Goal: Find specific page/section

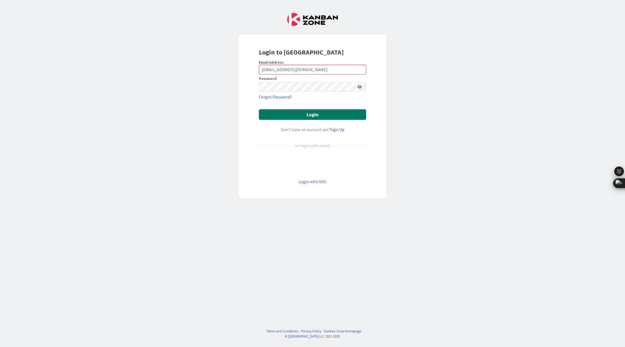
click at [312, 115] on button "Login" at bounding box center [312, 114] width 107 height 11
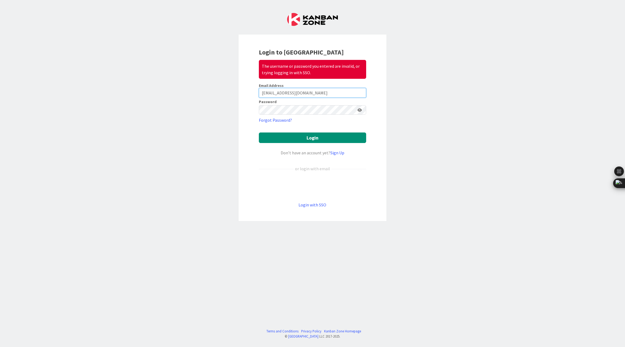
click at [336, 92] on input "[EMAIL_ADDRESS][DOMAIN_NAME]" at bounding box center [312, 93] width 107 height 10
type input "[PERSON_NAME][EMAIL_ADDRESS][PERSON_NAME][DOMAIN_NAME]"
click at [313, 136] on button "Login" at bounding box center [312, 137] width 107 height 11
click at [361, 109] on icon at bounding box center [360, 110] width 4 height 4
click at [307, 139] on button "Login" at bounding box center [312, 137] width 107 height 11
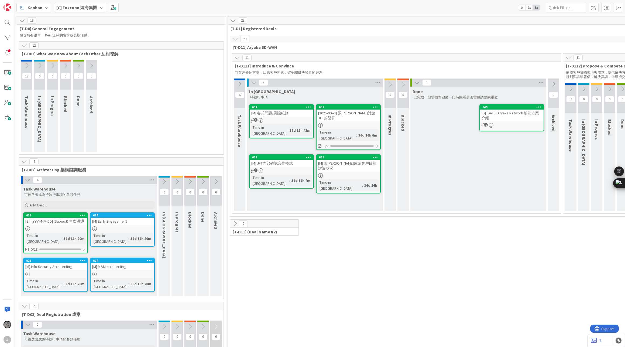
click at [94, 8] on b "[C] Foxconn 鴻海集團" at bounding box center [76, 7] width 41 height 5
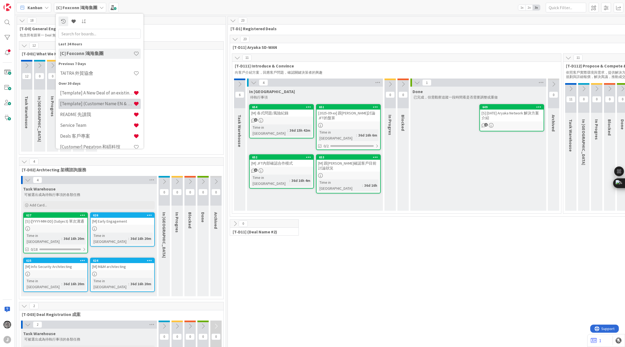
click at [95, 105] on h4 "[Template] (Customer Name EN & CHT)" at bounding box center [96, 103] width 73 height 5
